Goal: Task Accomplishment & Management: Manage account settings

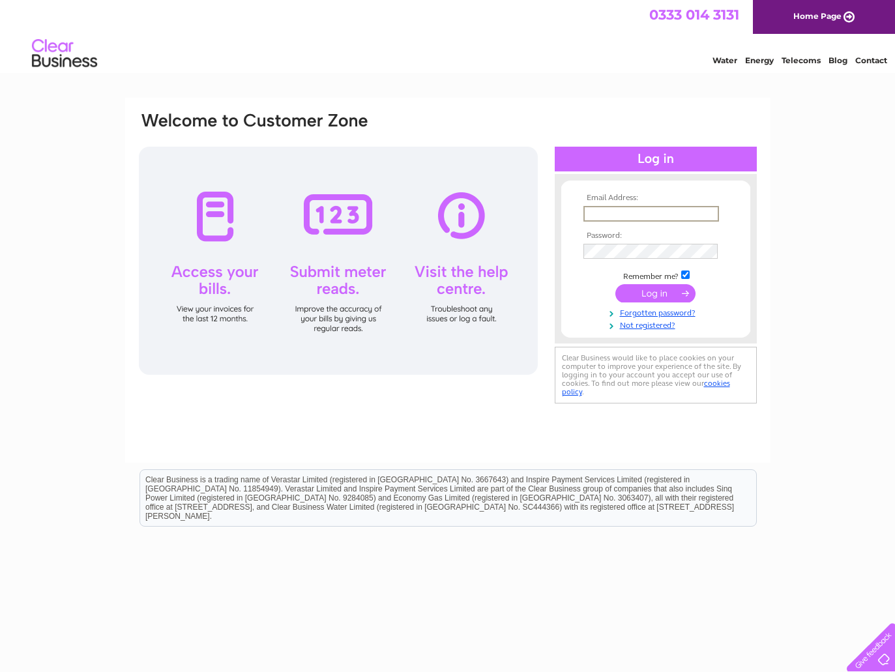
type input "[EMAIL_ADDRESS][DOMAIN_NAME]"
click at [655, 292] on input "submit" at bounding box center [655, 293] width 80 height 18
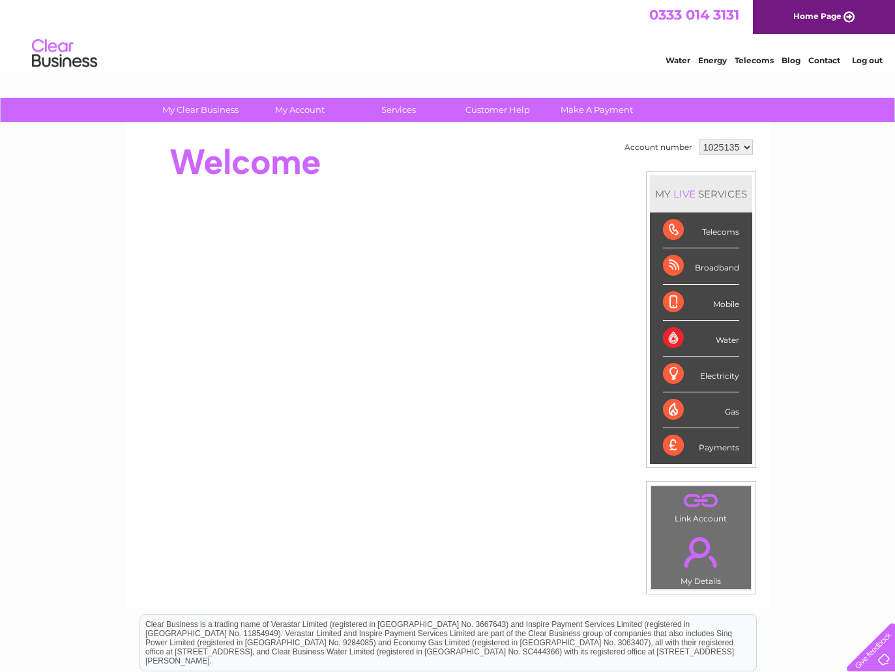
click at [700, 555] on link "." at bounding box center [701, 552] width 93 height 46
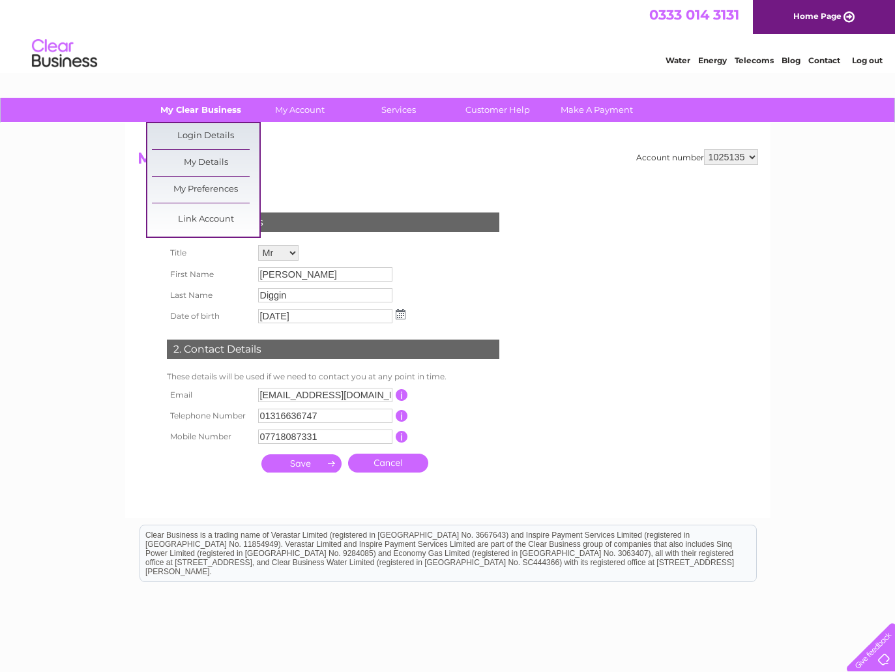
click at [218, 110] on link "My Clear Business" at bounding box center [201, 110] width 108 height 24
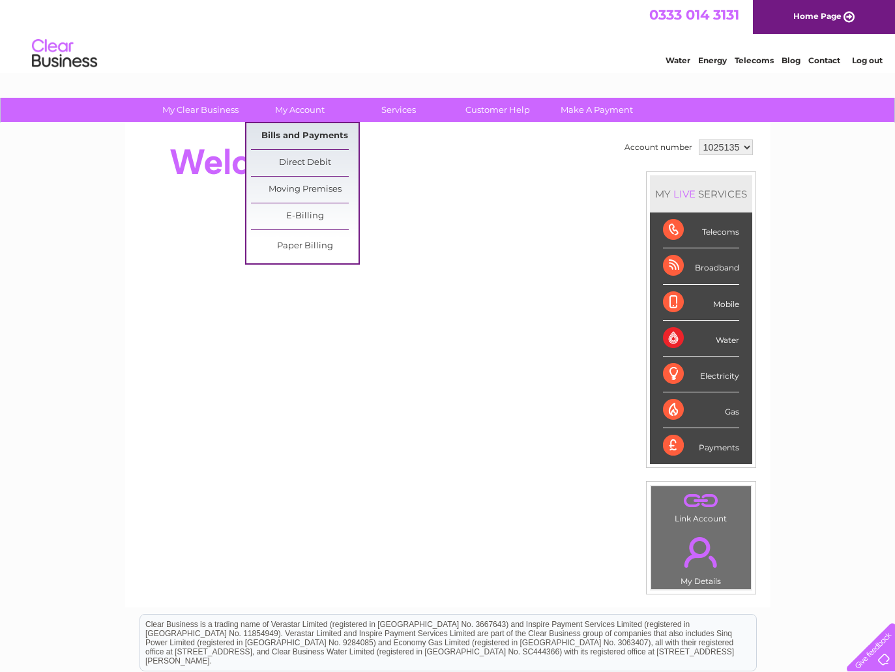
scroll to position [2, 1]
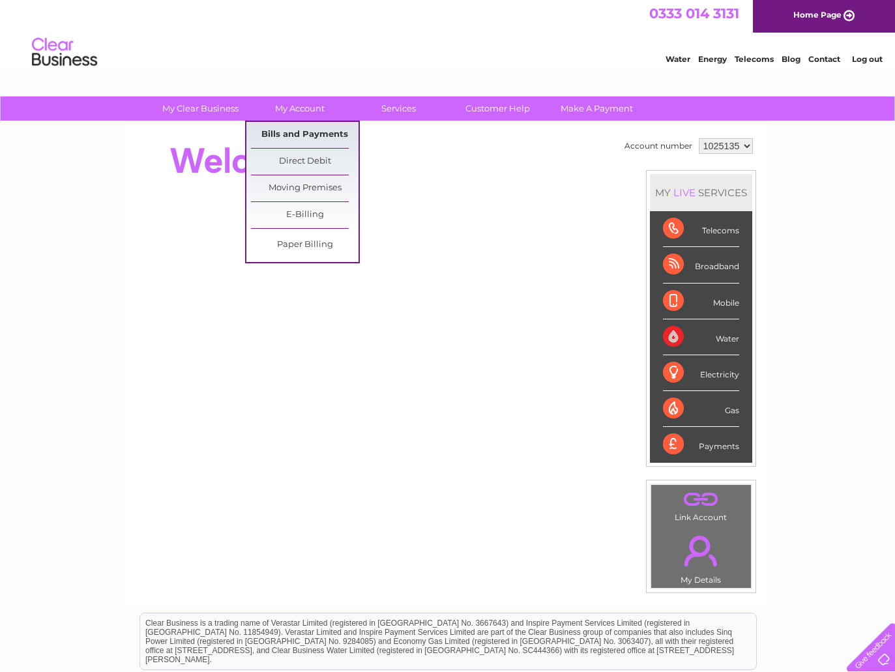
click at [298, 139] on link "Bills and Payments" at bounding box center [305, 135] width 108 height 26
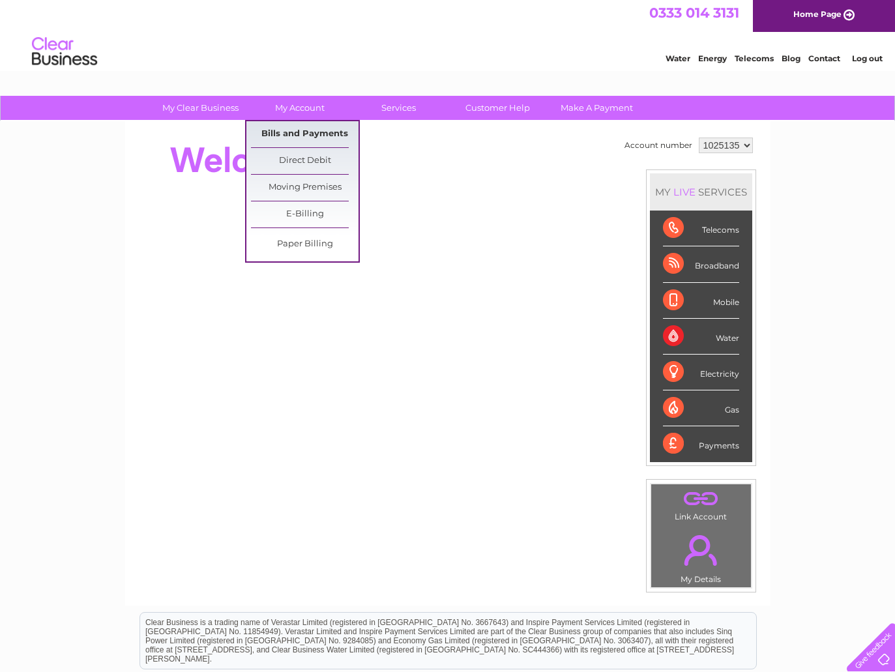
scroll to position [5, 0]
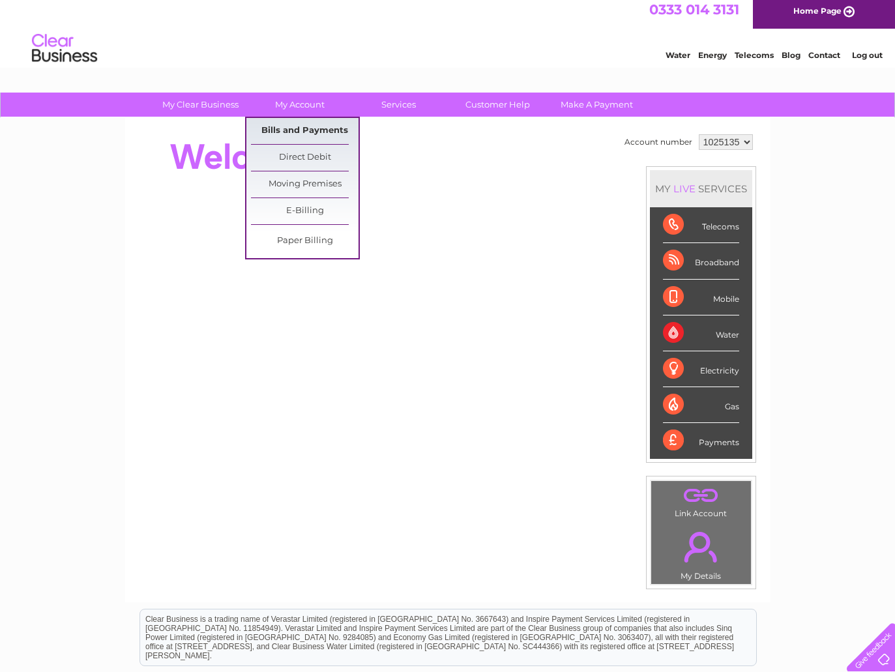
click at [291, 128] on link "Bills and Payments" at bounding box center [305, 131] width 108 height 26
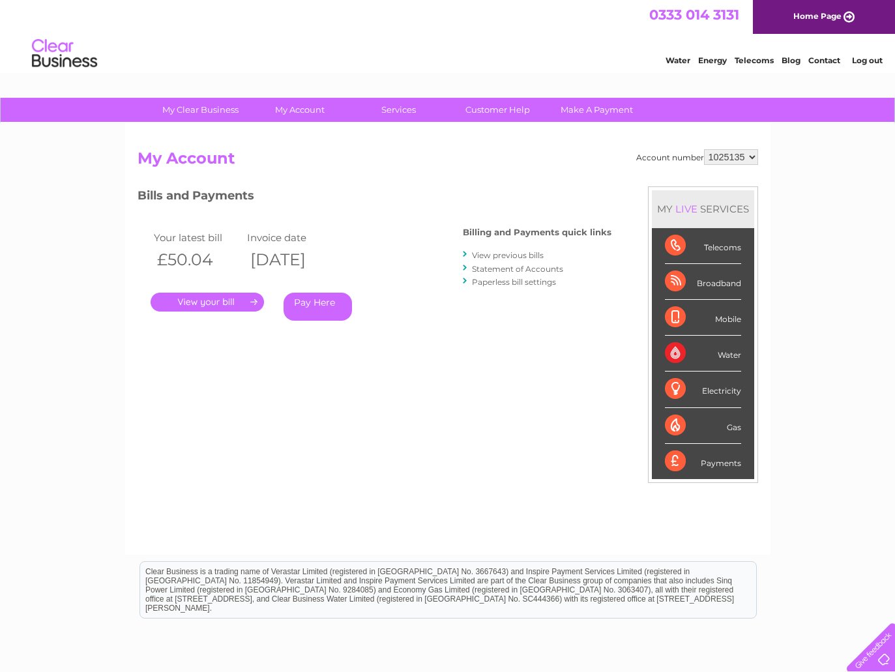
click at [669, 244] on div "Telecoms" at bounding box center [703, 246] width 76 height 36
click at [677, 248] on div "Telecoms" at bounding box center [703, 246] width 76 height 36
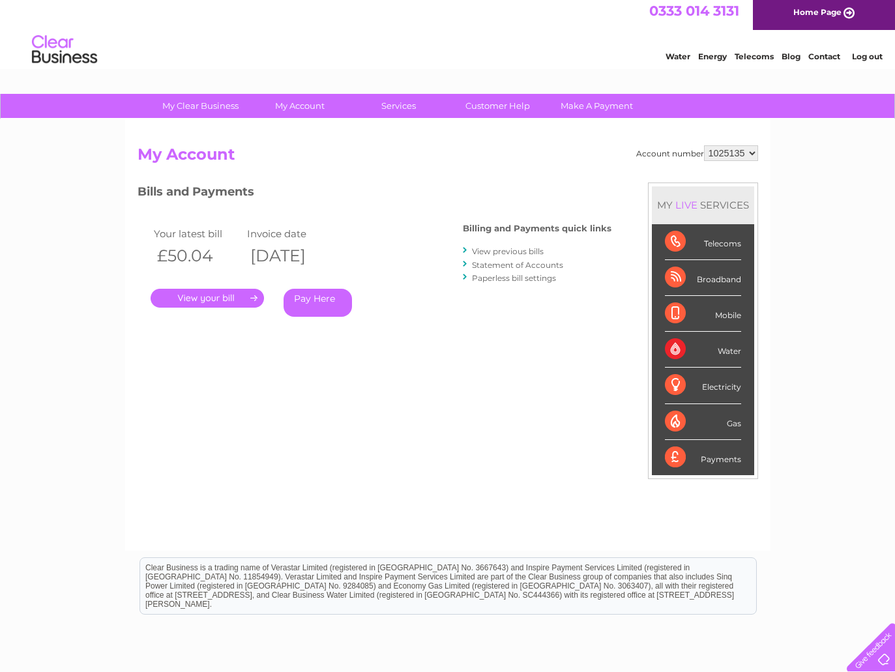
click at [512, 264] on link "Statement of Accounts" at bounding box center [517, 265] width 91 height 10
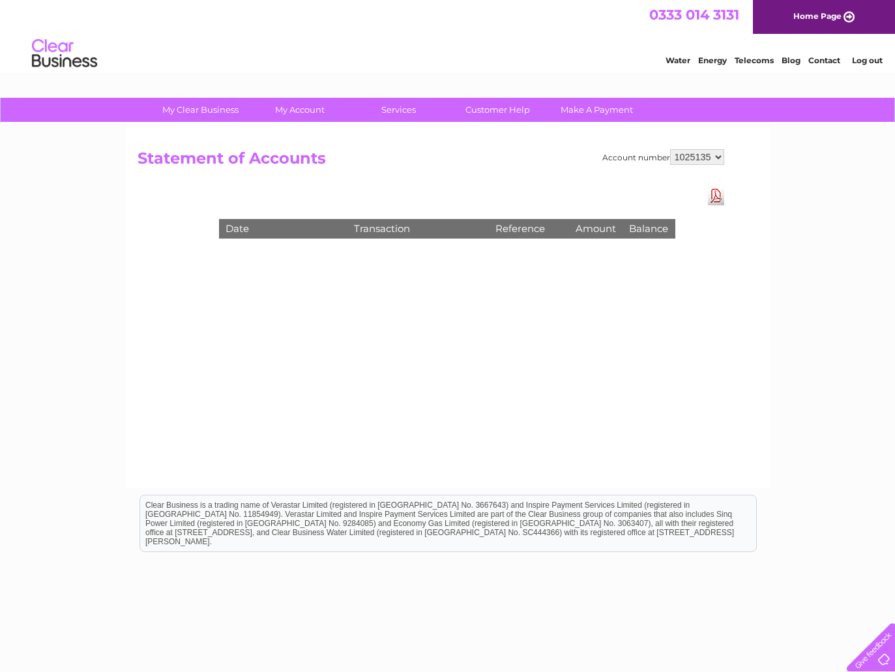
click at [711, 198] on link "Download Pdf" at bounding box center [716, 195] width 16 height 19
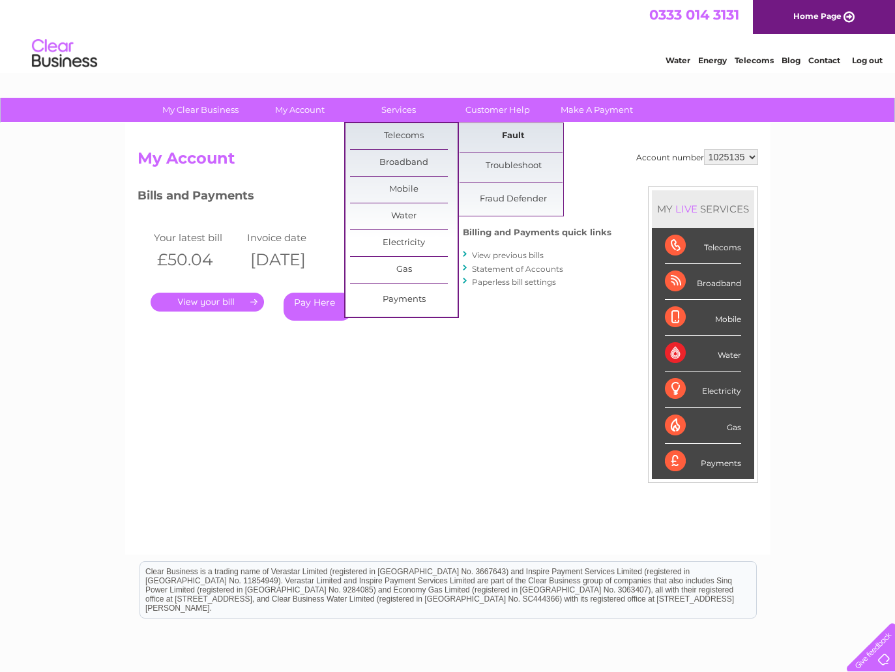
click at [509, 137] on link "Fault" at bounding box center [514, 136] width 108 height 26
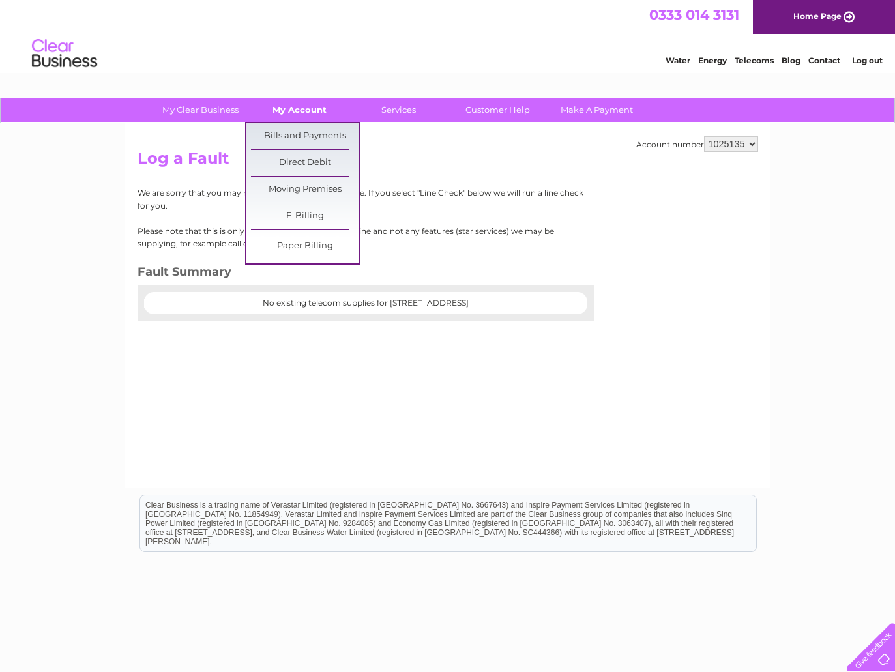
click at [297, 110] on link "My Account" at bounding box center [300, 110] width 108 height 24
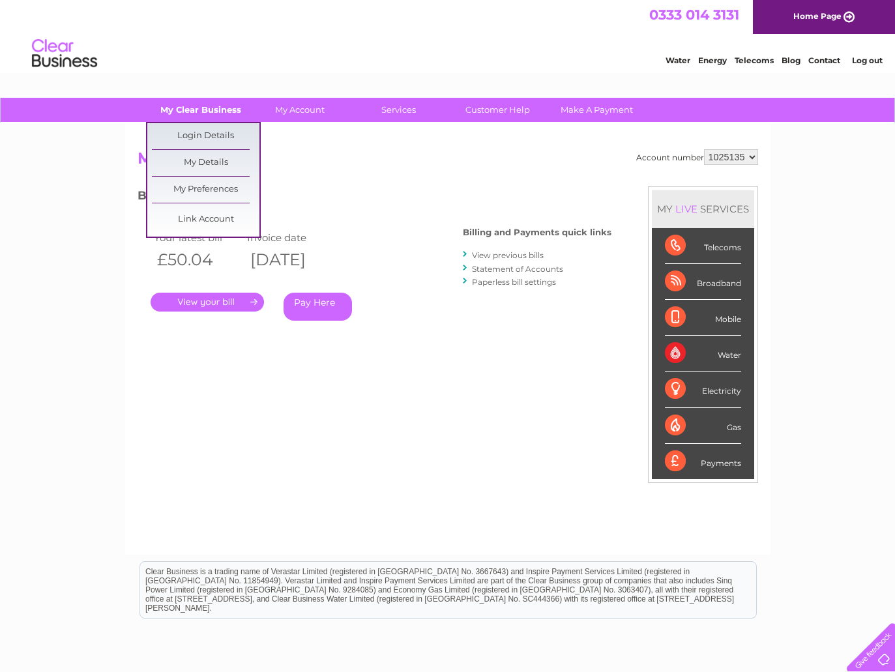
click at [212, 110] on link "My Clear Business" at bounding box center [201, 110] width 108 height 24
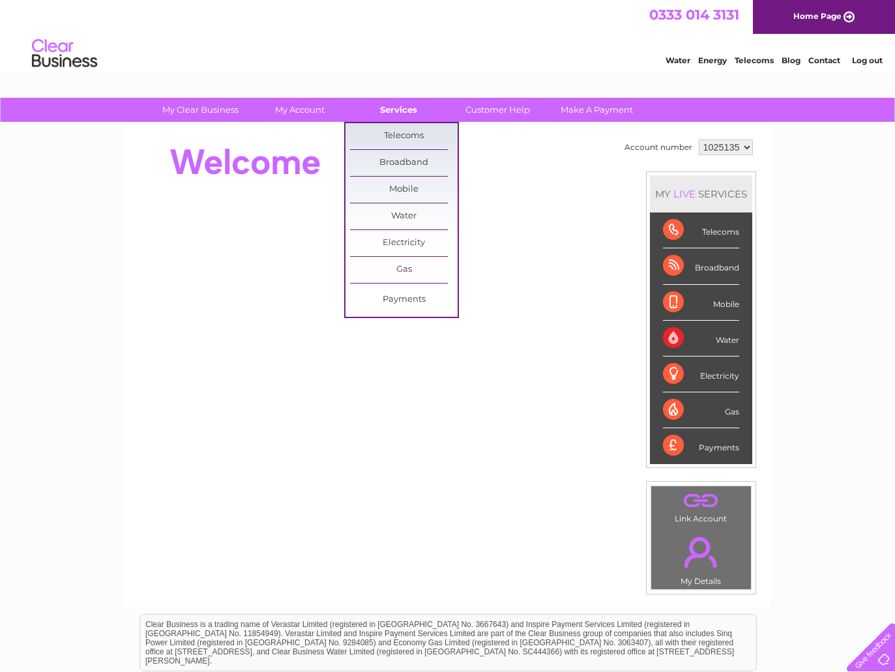
scroll to position [1, 0]
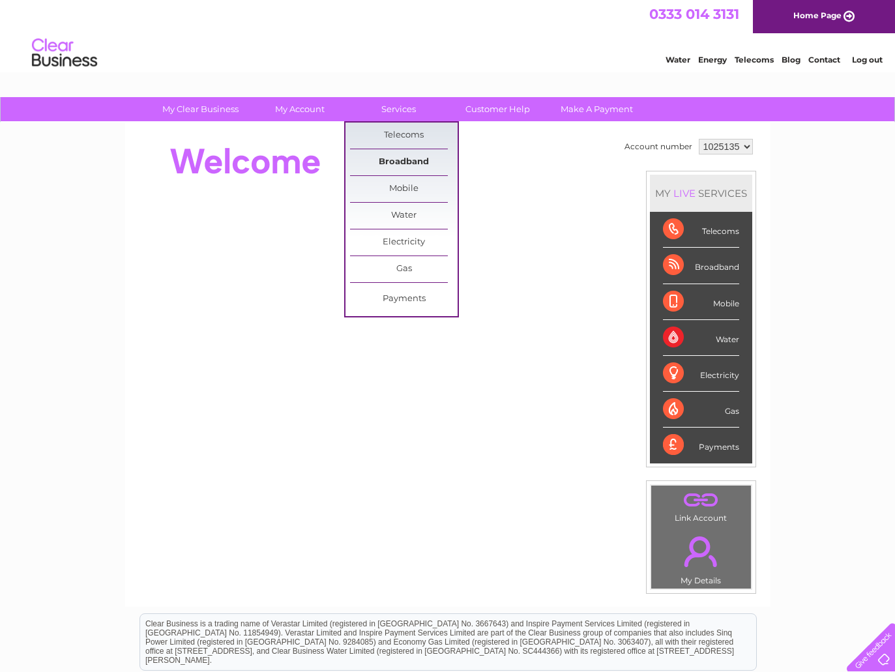
click at [400, 162] on link "Broadband" at bounding box center [404, 162] width 108 height 26
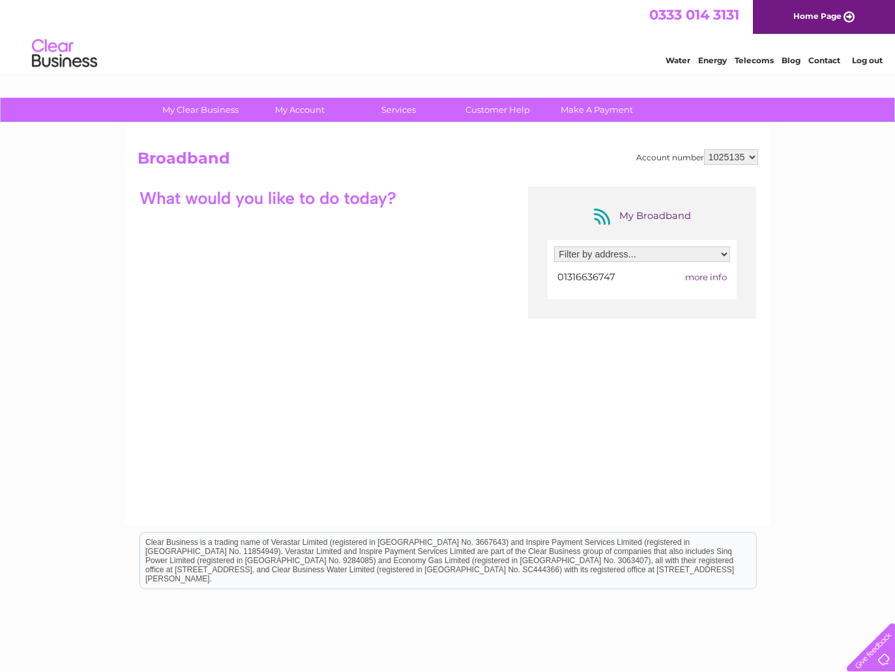
click at [596, 276] on span "01316636747" at bounding box center [586, 277] width 58 height 12
select select "1799668"
click at [713, 275] on span "more info" at bounding box center [706, 277] width 42 height 10
click at [700, 276] on span "more info" at bounding box center [706, 277] width 42 height 10
click at [593, 271] on span "01316636747" at bounding box center [586, 277] width 58 height 12
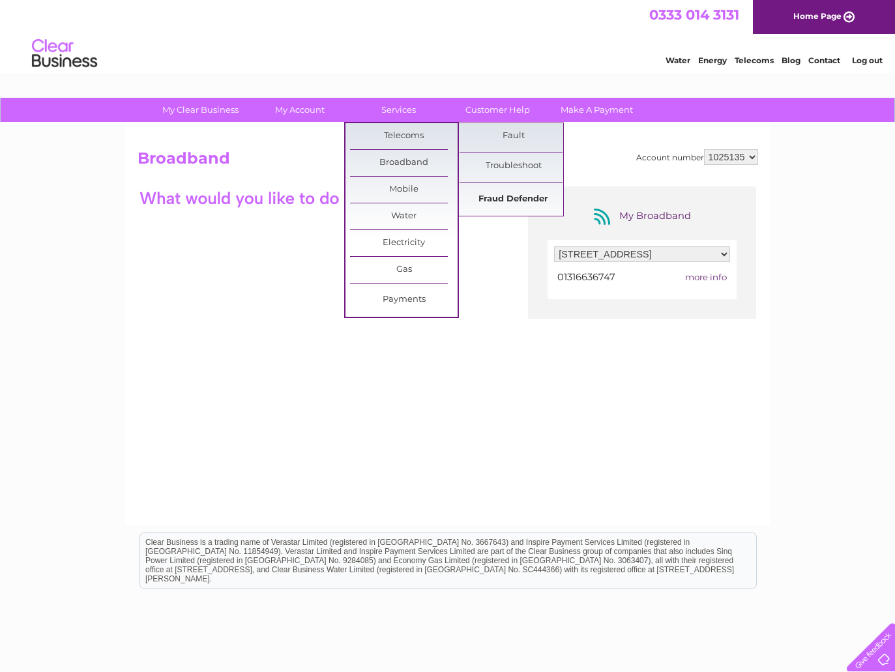
click at [508, 199] on link "Fraud Defender" at bounding box center [514, 199] width 108 height 26
